Goal: Task Accomplishment & Management: Manage account settings

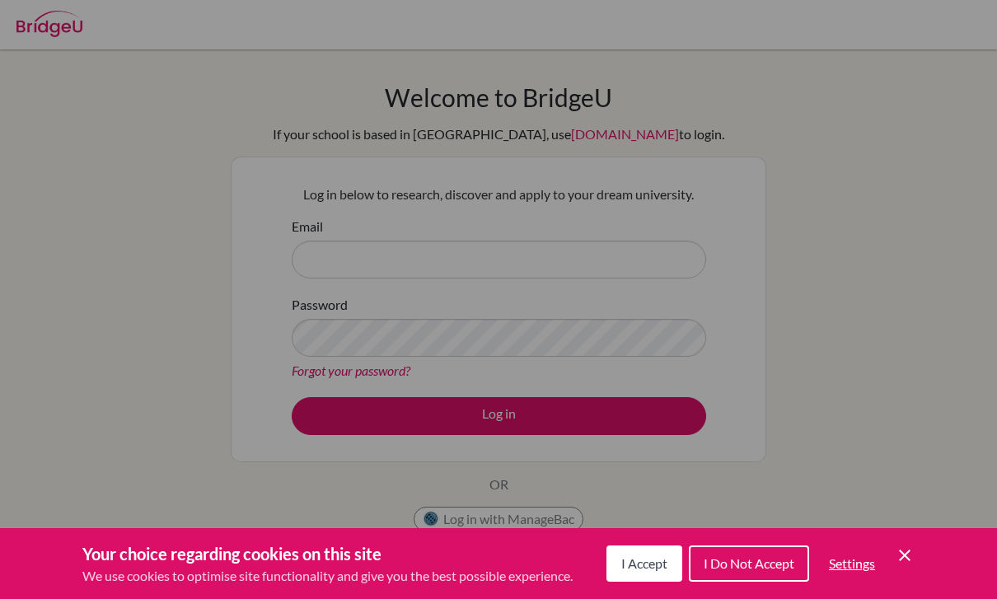
click at [111, 381] on div "Cookie Preferences" at bounding box center [498, 299] width 997 height 599
click at [98, 385] on div "Cookie Preferences" at bounding box center [498, 299] width 997 height 599
click at [903, 557] on icon "Save and close" at bounding box center [905, 556] width 12 height 12
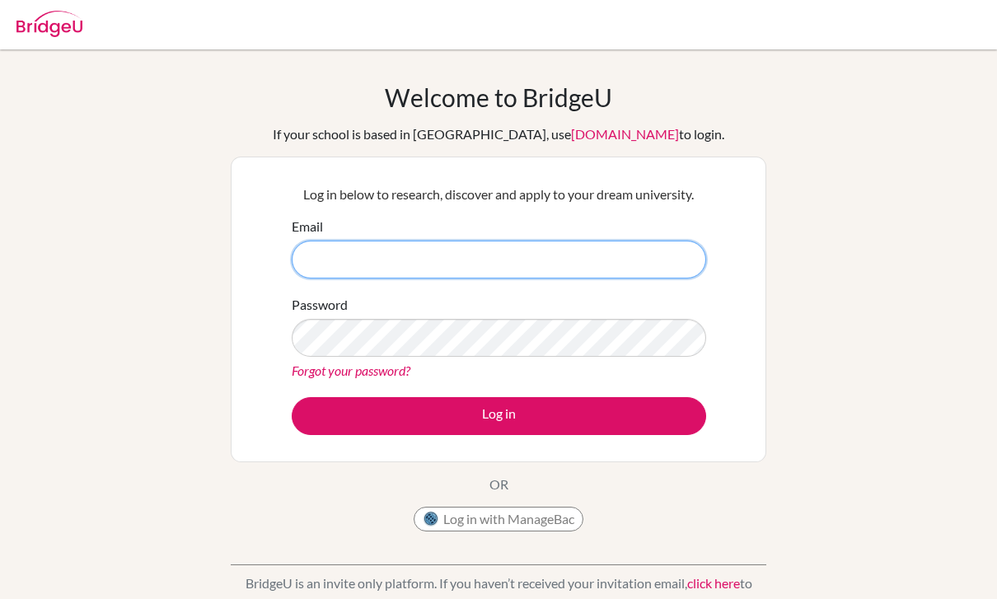
click at [602, 250] on input "Email" at bounding box center [499, 260] width 414 height 38
type input "[EMAIL_ADDRESS][DOMAIN_NAME]"
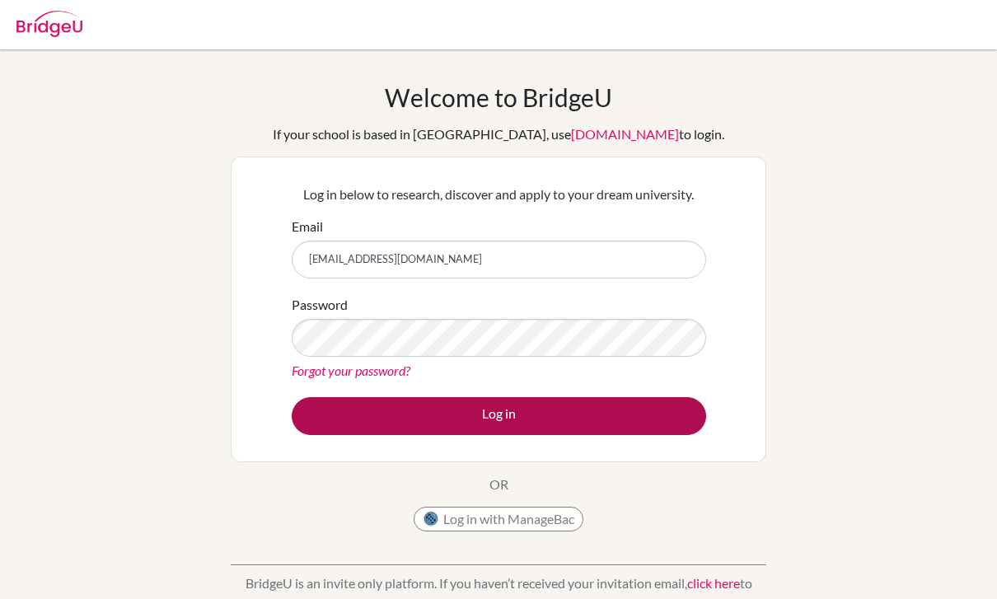
click at [673, 415] on button "Log in" at bounding box center [499, 416] width 414 height 38
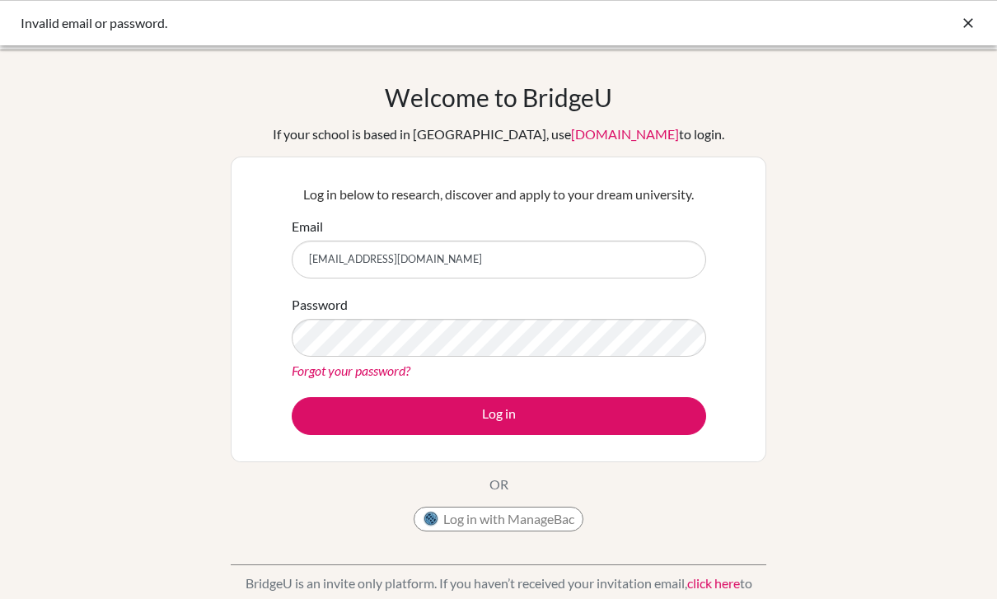
click at [996, 531] on html "Invalid email or password. Your browser is not supported by [PERSON_NAME]. Plea…" at bounding box center [498, 299] width 997 height 599
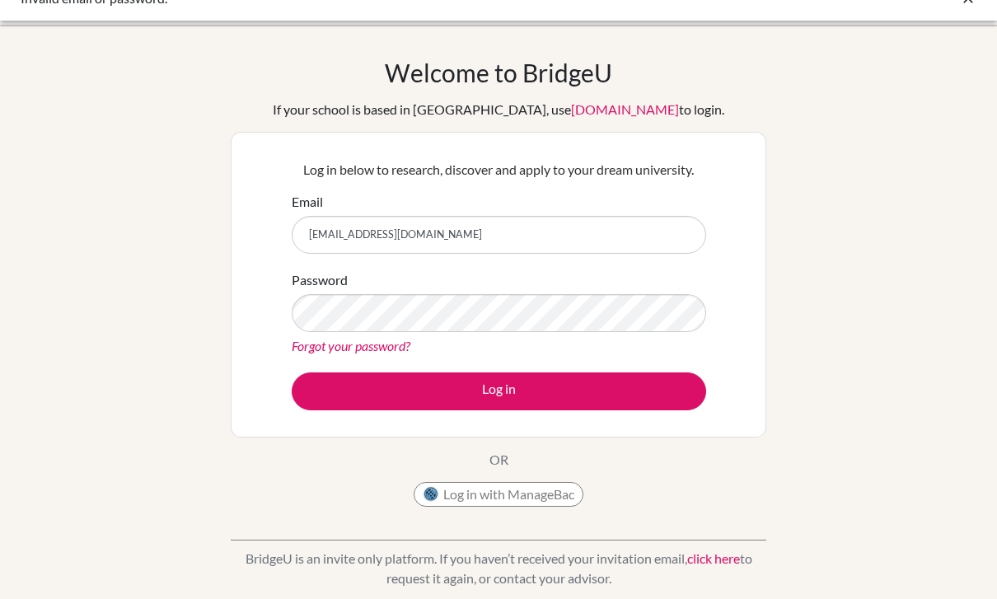
scroll to position [24, 0]
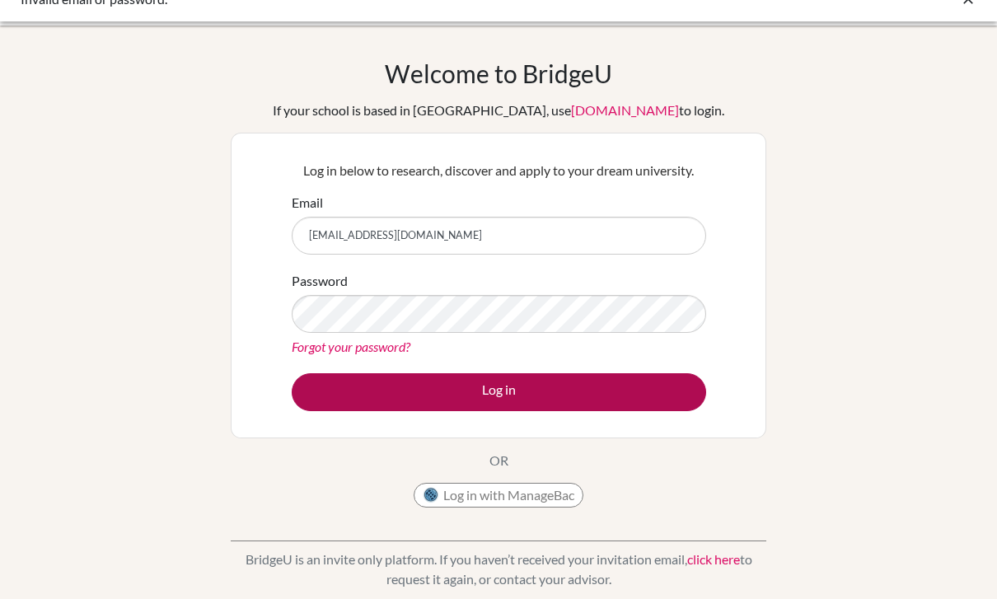
click at [664, 395] on button "Log in" at bounding box center [499, 392] width 414 height 38
